Goal: Book appointment/travel/reservation

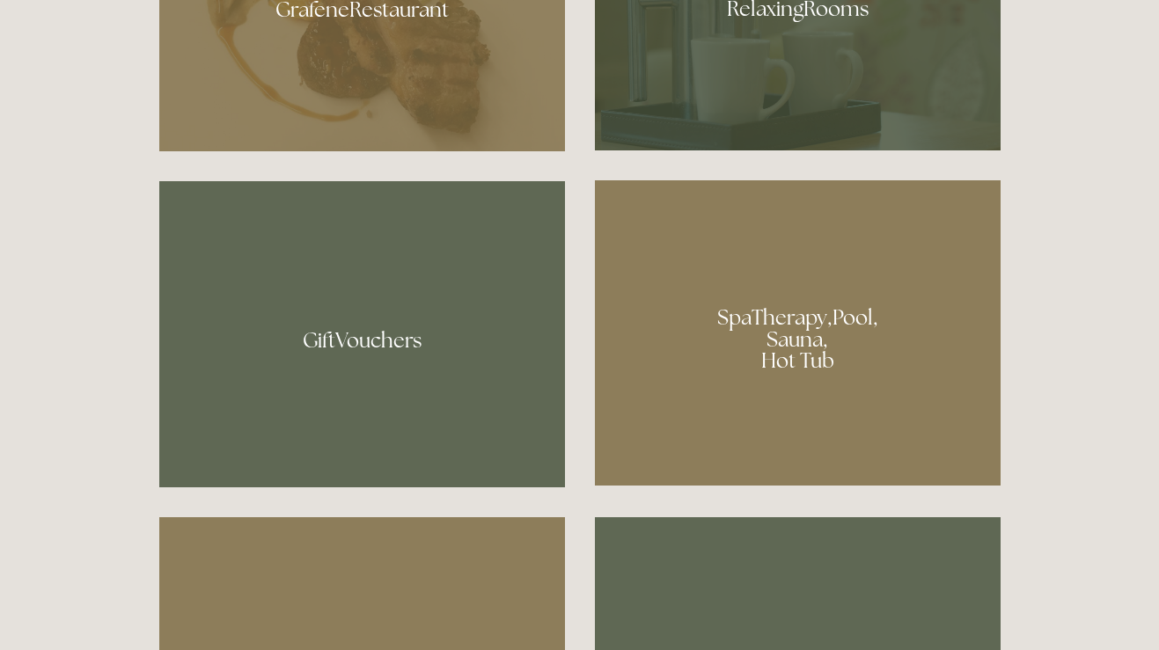
scroll to position [1499, 0]
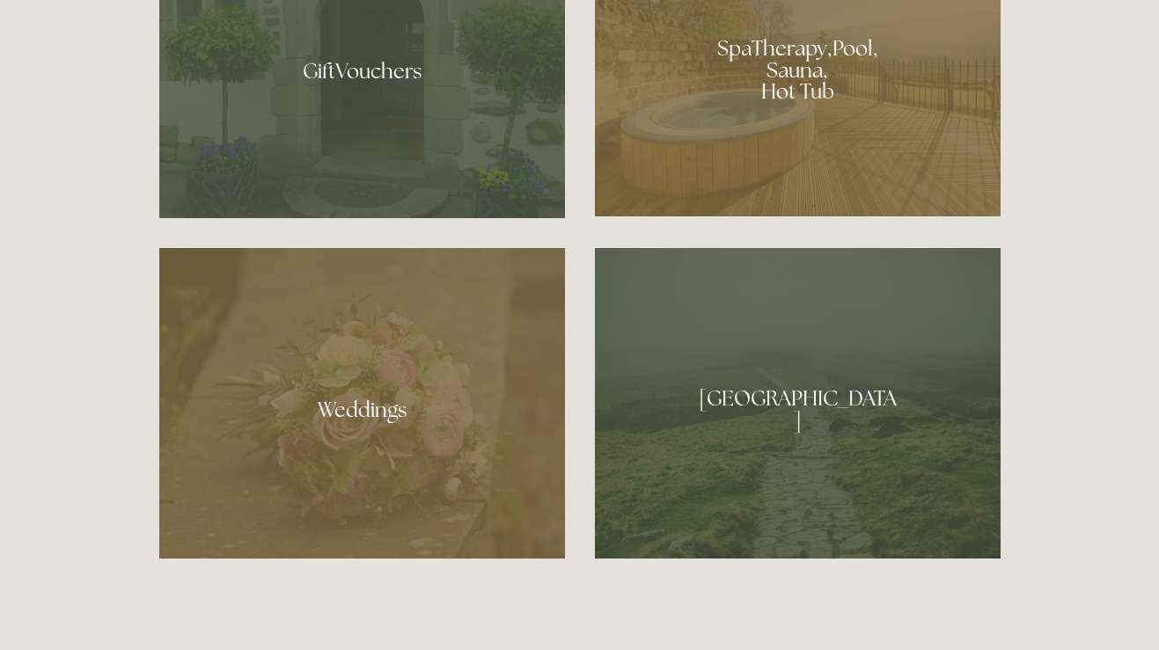
click at [402, 77] on div at bounding box center [362, 65] width 406 height 306
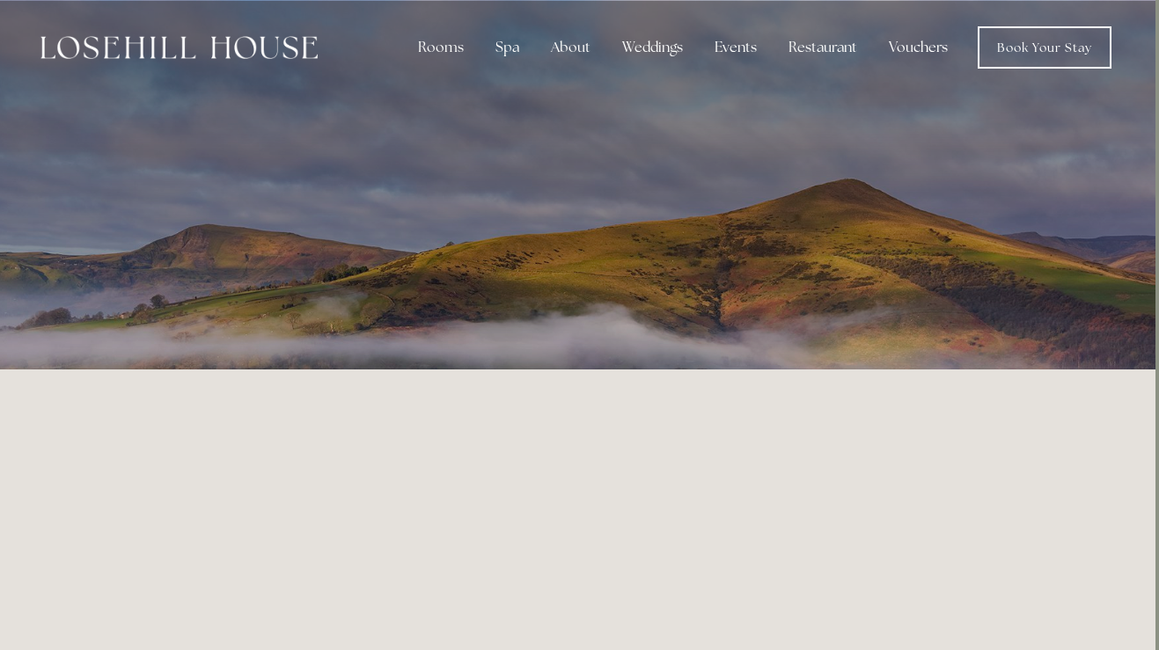
scroll to position [0, 4]
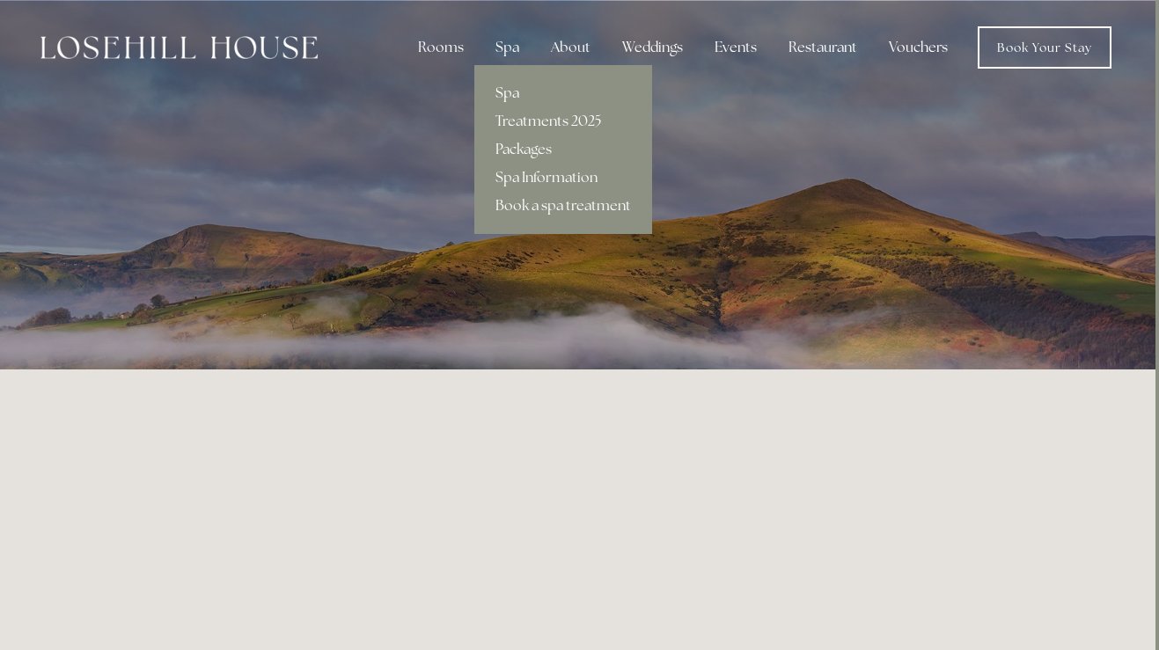
click at [511, 87] on link "Spa" at bounding box center [563, 93] width 178 height 28
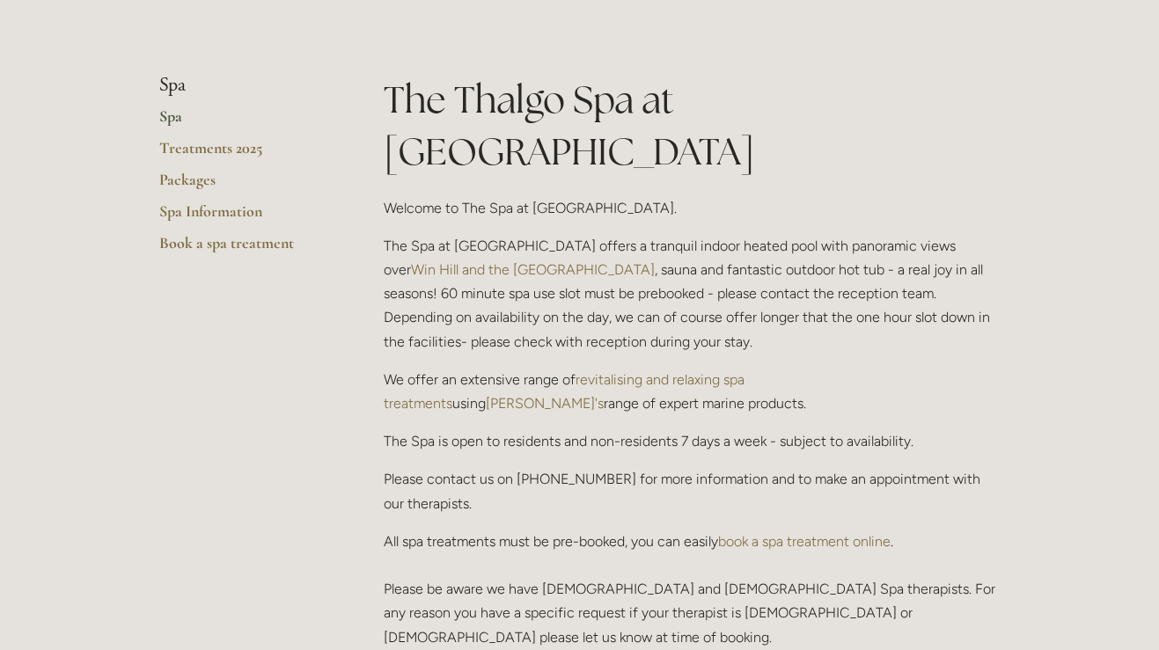
scroll to position [381, 0]
click at [538, 233] on p "The Spa at [GEOGRAPHIC_DATA] offers a tranquil indoor heated pool with panorami…" at bounding box center [692, 293] width 617 height 120
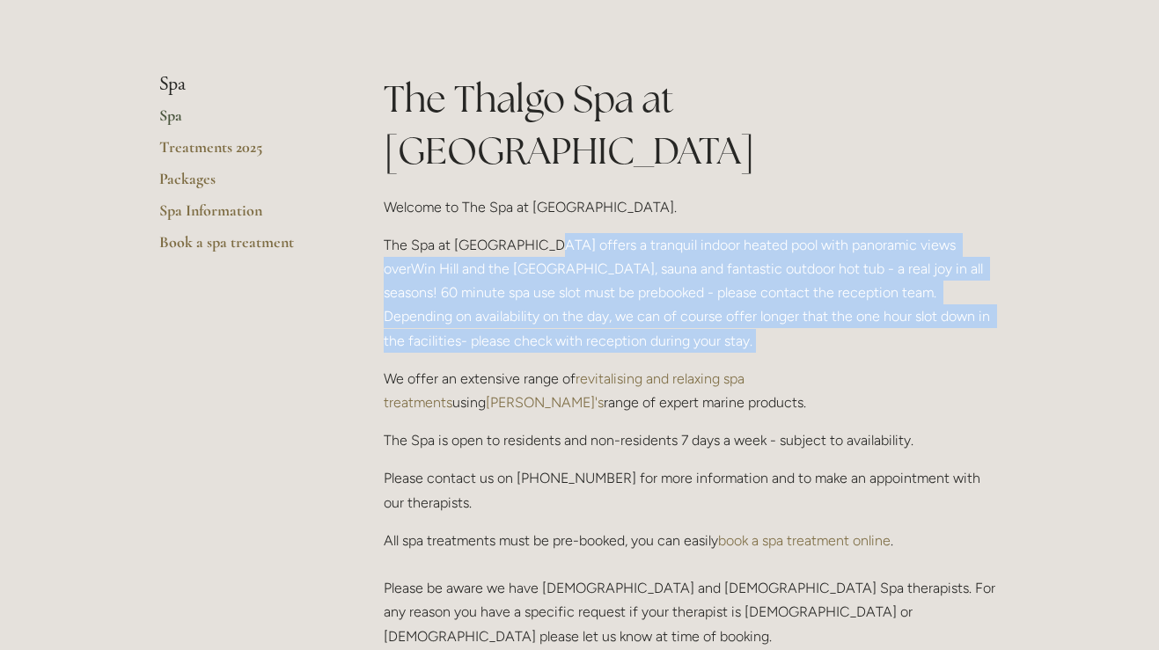
drag, startPoint x: 535, startPoint y: 194, endPoint x: 568, endPoint y: 303, distance: 114.9
click at [568, 303] on div "The Thalgo Spa at [GEOGRAPHIC_DATA] Welcome to The Spa at [GEOGRAPHIC_DATA]. Th…" at bounding box center [692, 360] width 617 height 575
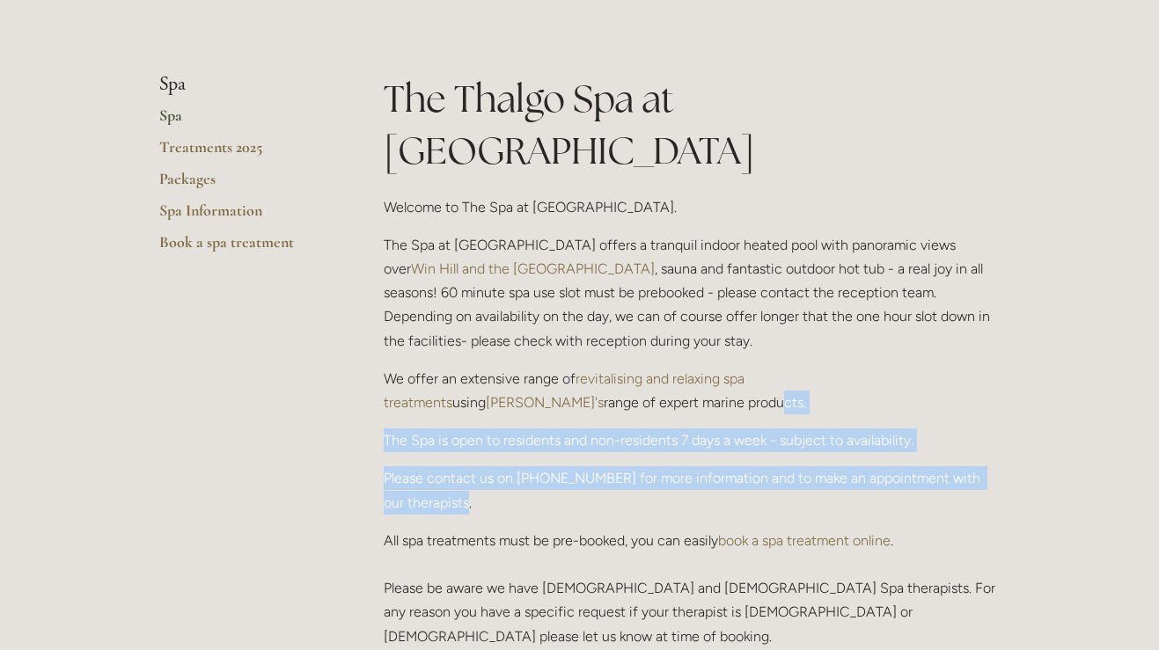
drag, startPoint x: 497, startPoint y: 349, endPoint x: 507, endPoint y: 432, distance: 83.3
click at [507, 432] on div "The Thalgo Spa at [GEOGRAPHIC_DATA] Welcome to The Spa at [GEOGRAPHIC_DATA]. Th…" at bounding box center [692, 360] width 617 height 575
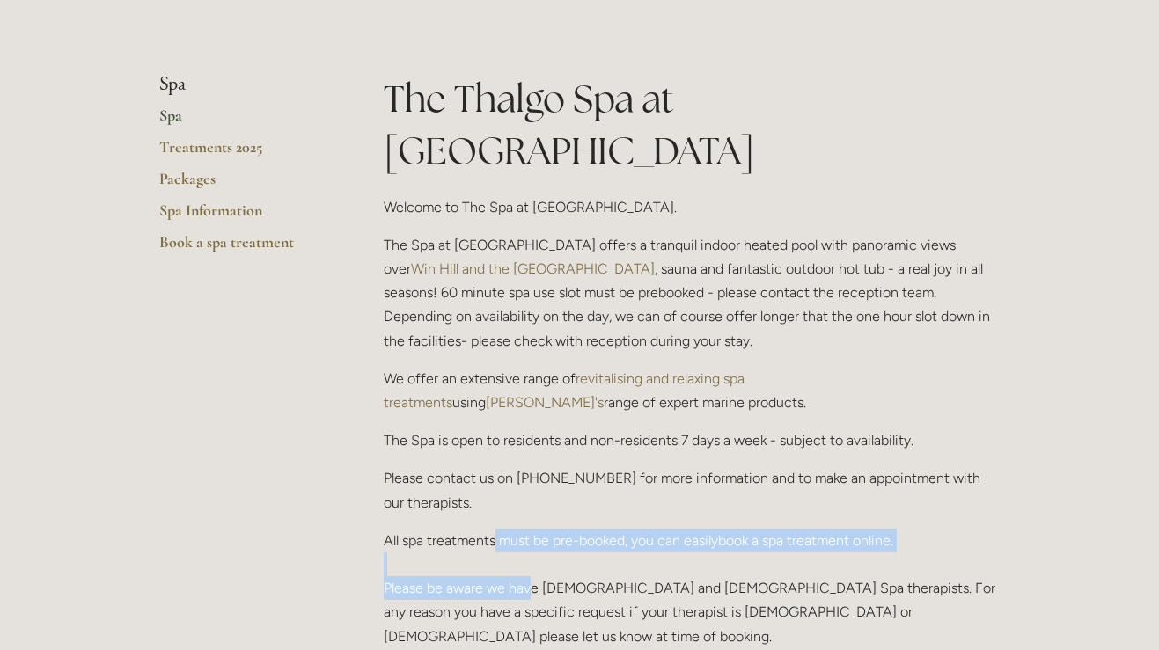
drag, startPoint x: 493, startPoint y: 486, endPoint x: 533, endPoint y: 534, distance: 63.1
click at [533, 534] on p "All spa treatments must be pre-booked, you can easily book a spa treatment onli…" at bounding box center [692, 589] width 617 height 120
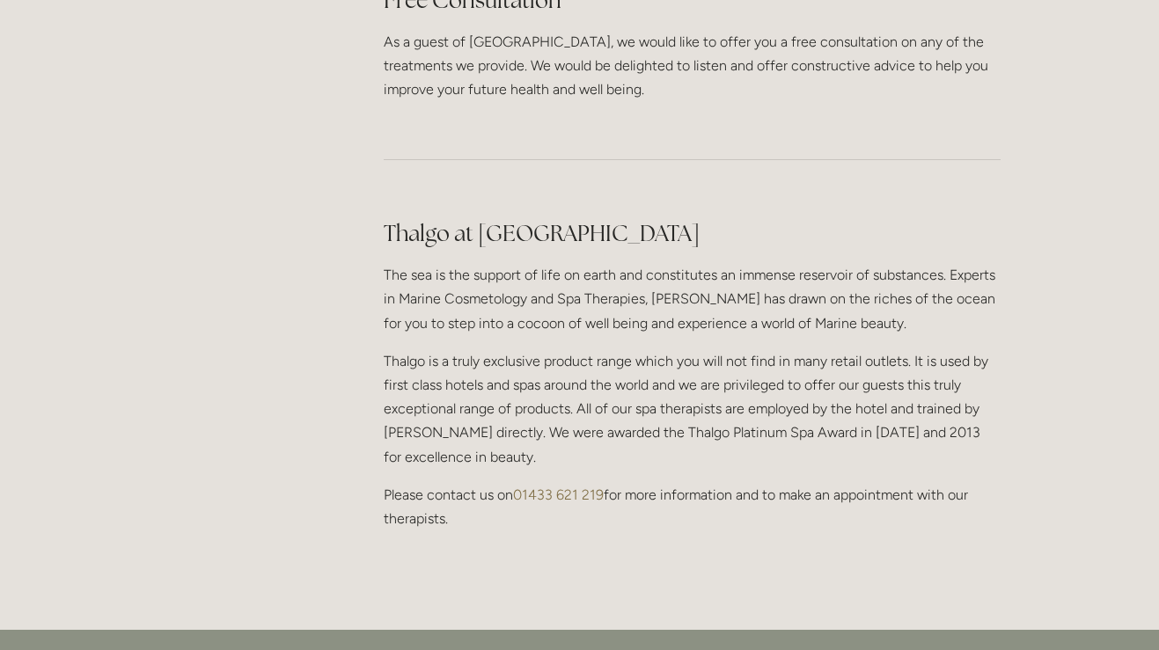
scroll to position [1302, 0]
